Goal: Find specific page/section: Find specific page/section

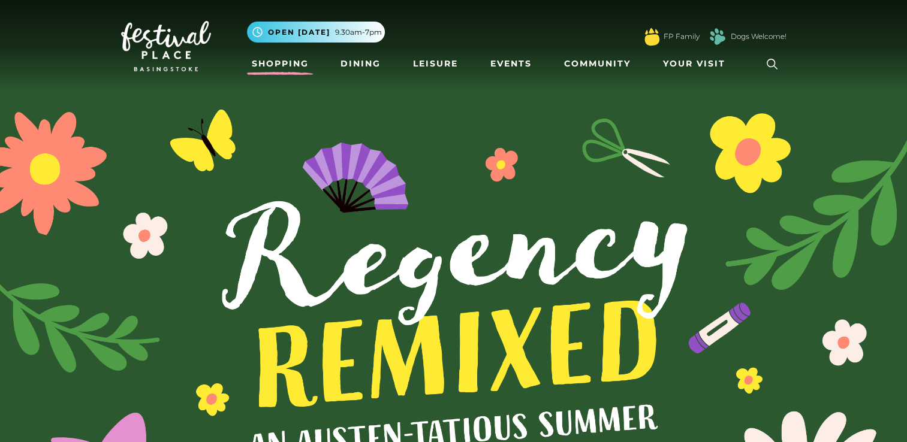
click at [288, 66] on link "Shopping" at bounding box center [280, 64] width 67 height 22
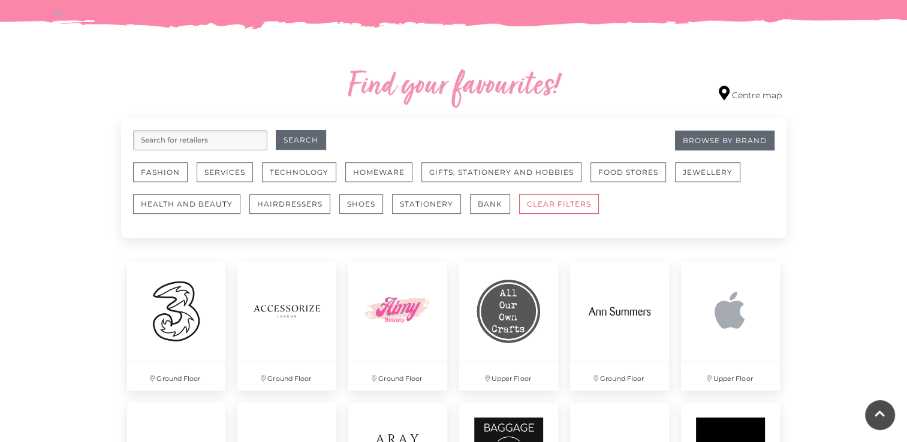
scroll to position [640, 0]
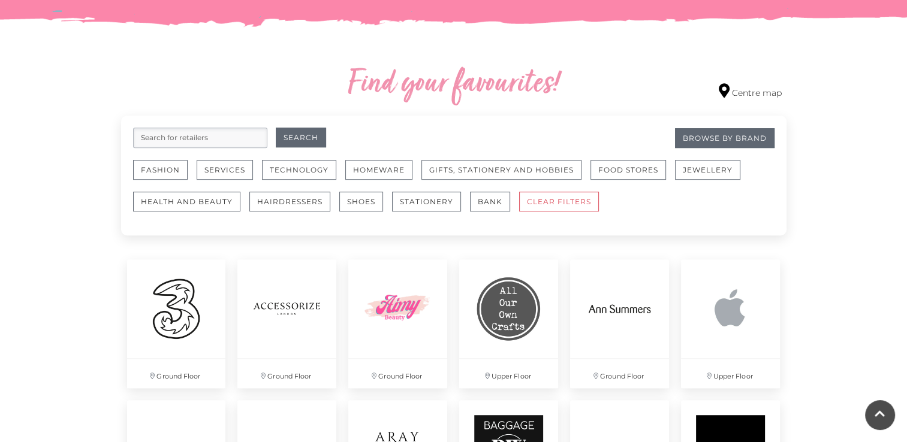
click at [198, 134] on input "search" at bounding box center [200, 138] width 134 height 20
type input "primark"
click at [276, 128] on button "Search" at bounding box center [301, 138] width 50 height 20
